Goal: Task Accomplishment & Management: Manage account settings

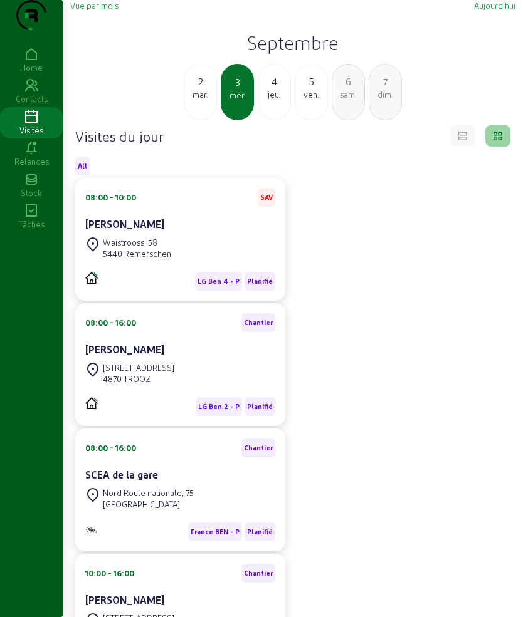
click at [215, 120] on div "[DATE]" at bounding box center [200, 92] width 33 height 56
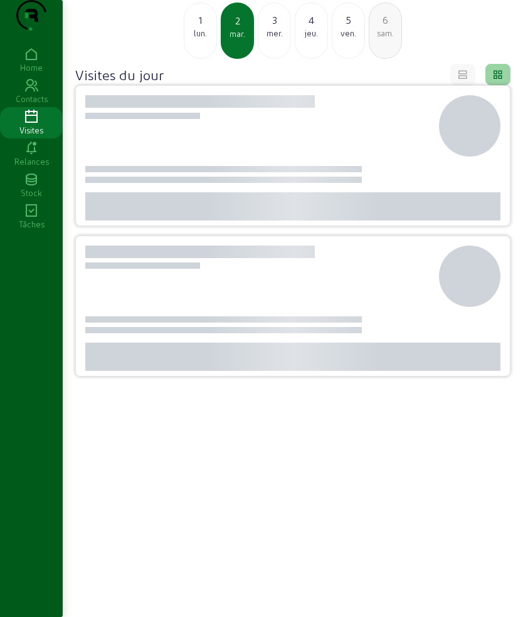
scroll to position [78, 0]
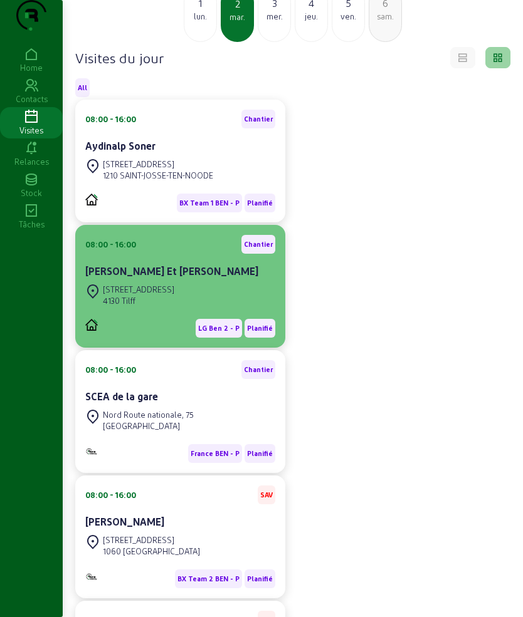
click at [141, 281] on div "08:00 - 16:00 [PERSON_NAME] Et [PERSON_NAME]" at bounding box center [180, 258] width 190 height 46
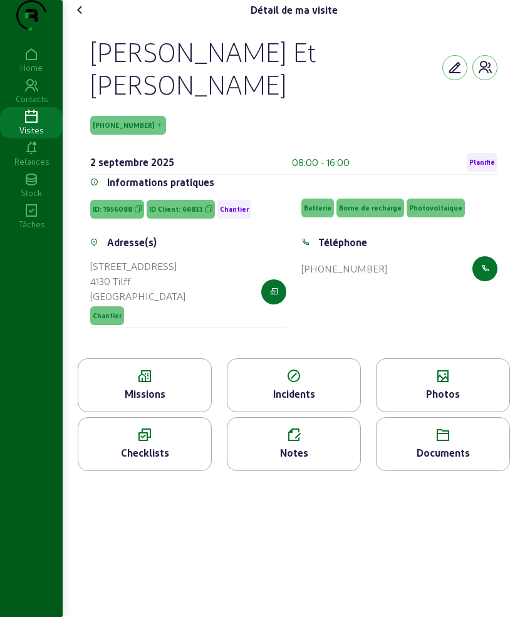
click at [186, 402] on div "Missions" at bounding box center [144, 394] width 133 height 15
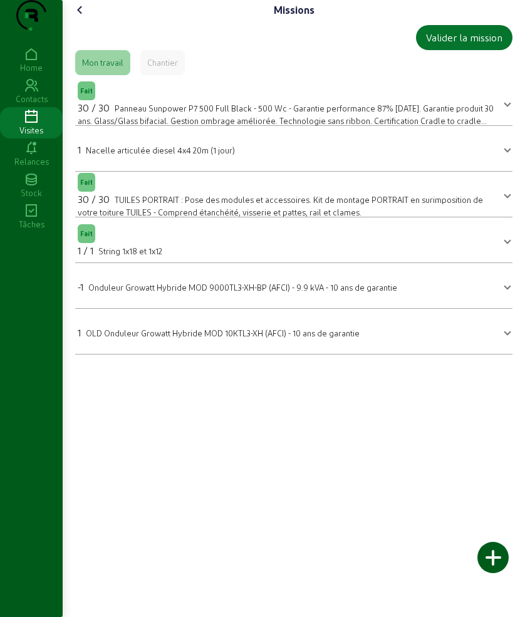
click at [171, 155] on span "Nacelle articulée diesel 4x4 20m (1 jour)" at bounding box center [160, 149] width 149 height 9
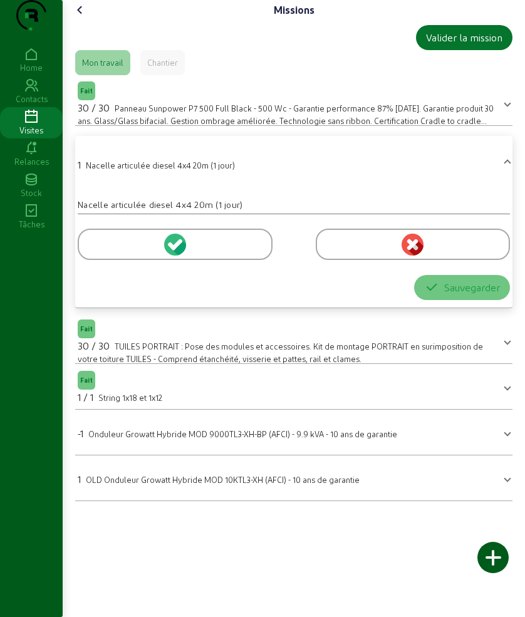
drag, startPoint x: 346, startPoint y: 265, endPoint x: 309, endPoint y: 280, distance: 39.9
click at [346, 260] on div at bounding box center [413, 244] width 195 height 31
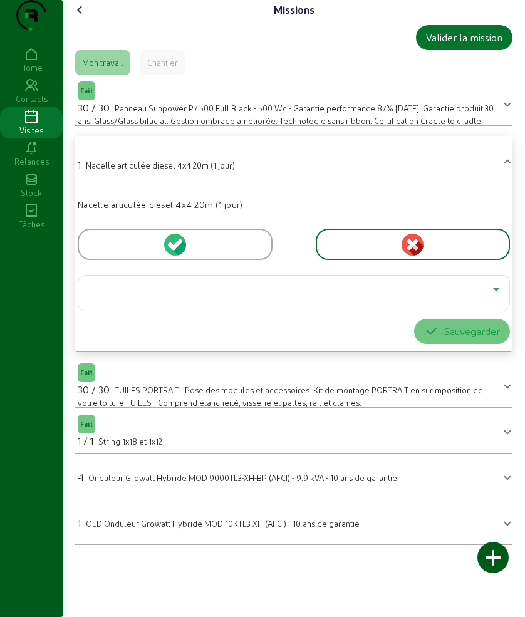
click at [220, 297] on div at bounding box center [290, 289] width 405 height 15
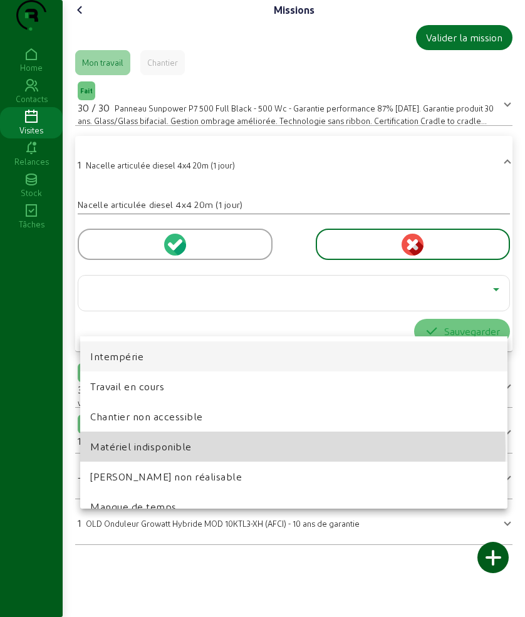
click at [206, 450] on mat-option "Matériel indisponible" at bounding box center [293, 447] width 427 height 30
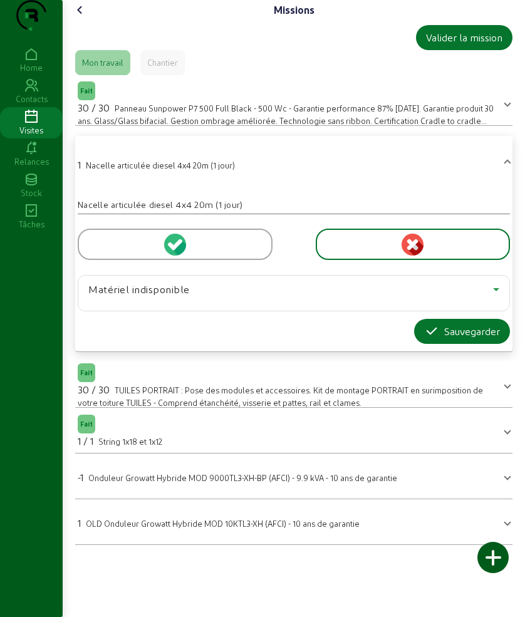
click at [333, 297] on div "Matériel indisponible" at bounding box center [290, 289] width 405 height 15
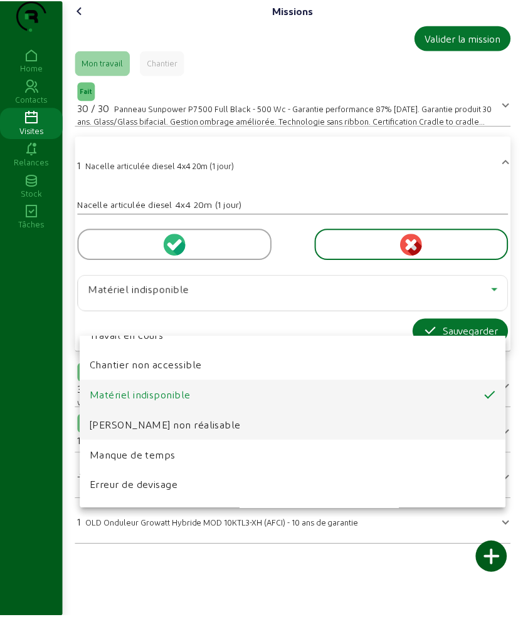
scroll to position [78, 0]
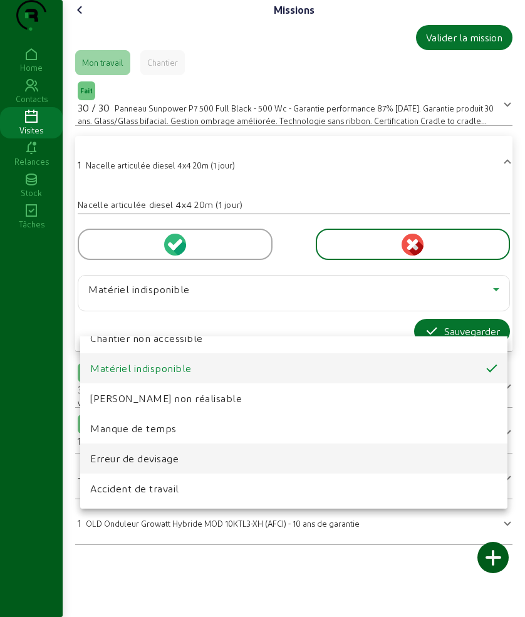
click at [209, 458] on mat-option "Erreur de devisage" at bounding box center [293, 459] width 427 height 30
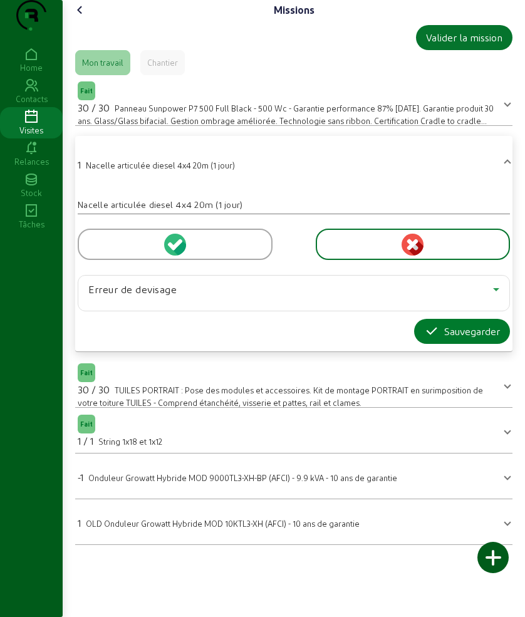
click at [429, 339] on icon "button" at bounding box center [431, 331] width 15 height 15
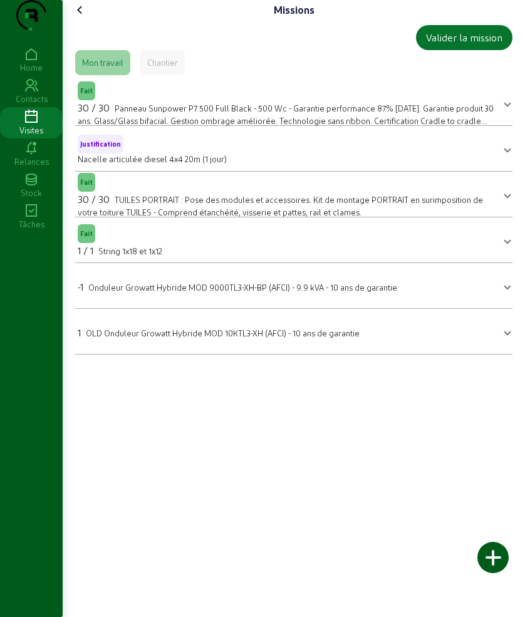
click at [88, 18] on icon at bounding box center [80, 10] width 15 height 15
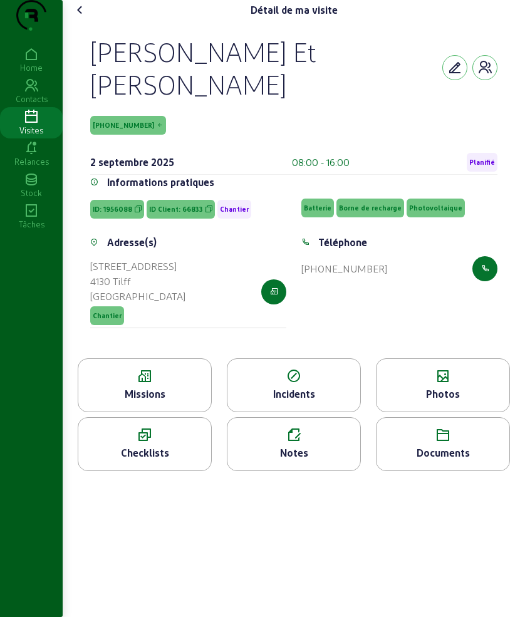
click at [90, 20] on cam-font-icon at bounding box center [80, 10] width 20 height 20
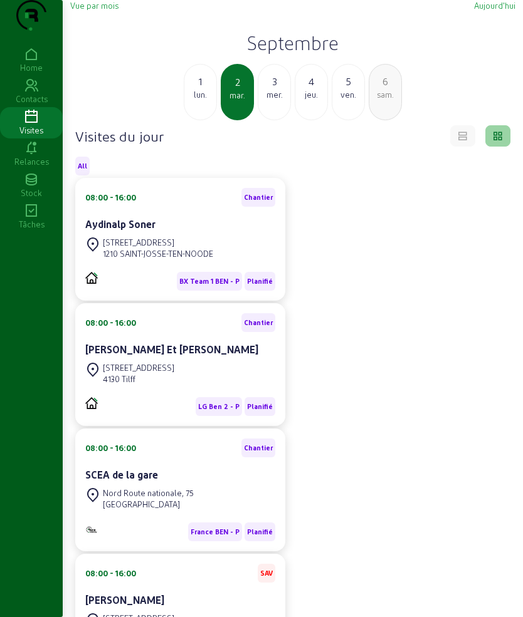
click at [310, 89] on div "4" at bounding box center [311, 81] width 32 height 15
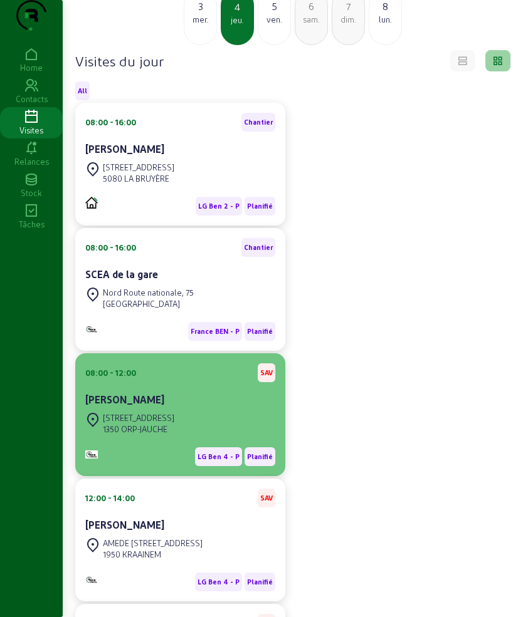
scroll to position [99, 0]
